Goal: Information Seeking & Learning: Find specific fact

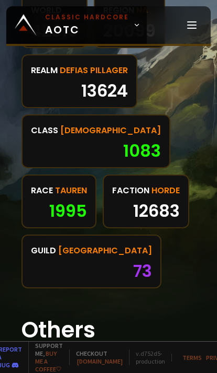
scroll to position [957, -5]
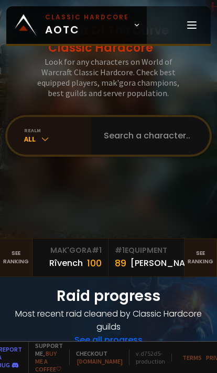
scroll to position [63, 0]
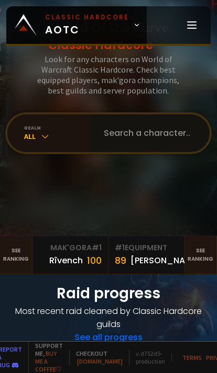
click at [116, 151] on input "text" at bounding box center [146, 134] width 99 height 38
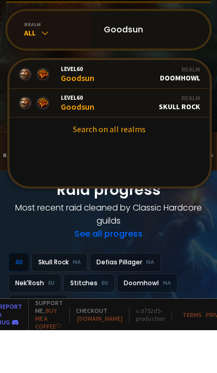
scroll to position [124, 0]
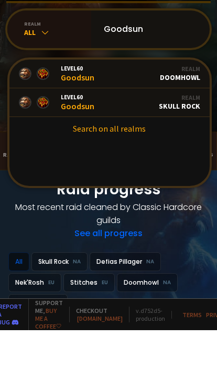
type input "Goodsun"
click at [67, 137] on div "Level 60 Goodsun" at bounding box center [77, 146] width 33 height 18
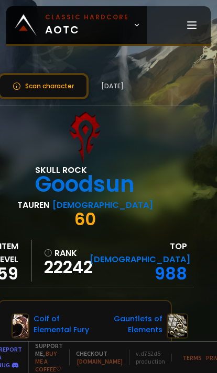
scroll to position [0, 23]
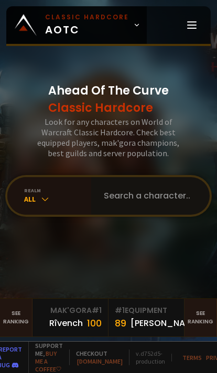
click at [158, 215] on input "text" at bounding box center [146, 196] width 99 height 38
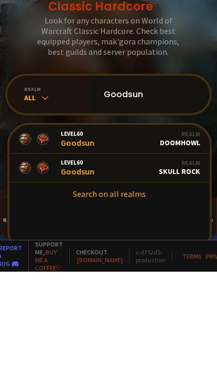
type input "Goodsun"
click at [64, 232] on div "Level 60 Goodsun" at bounding box center [77, 241] width 33 height 18
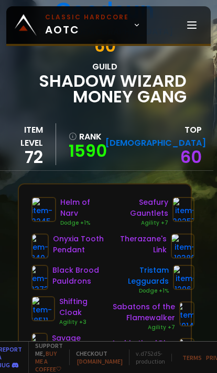
scroll to position [175, 17]
